Goal: Task Accomplishment & Management: Use online tool/utility

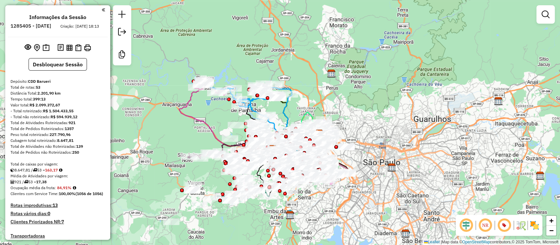
scroll to position [189, 0]
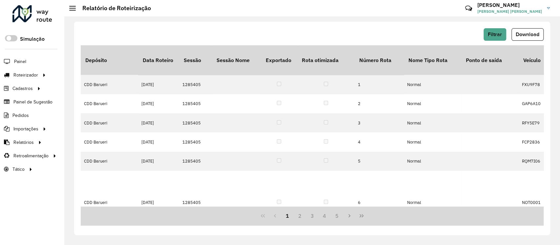
click at [39, 14] on div at bounding box center [32, 13] width 40 height 17
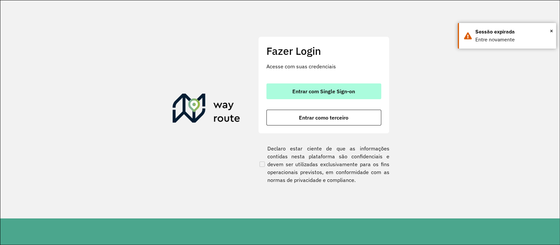
click at [311, 91] on span "Entrar com Single Sign-on" at bounding box center [324, 91] width 63 height 5
